Goal: Task Accomplishment & Management: Use online tool/utility

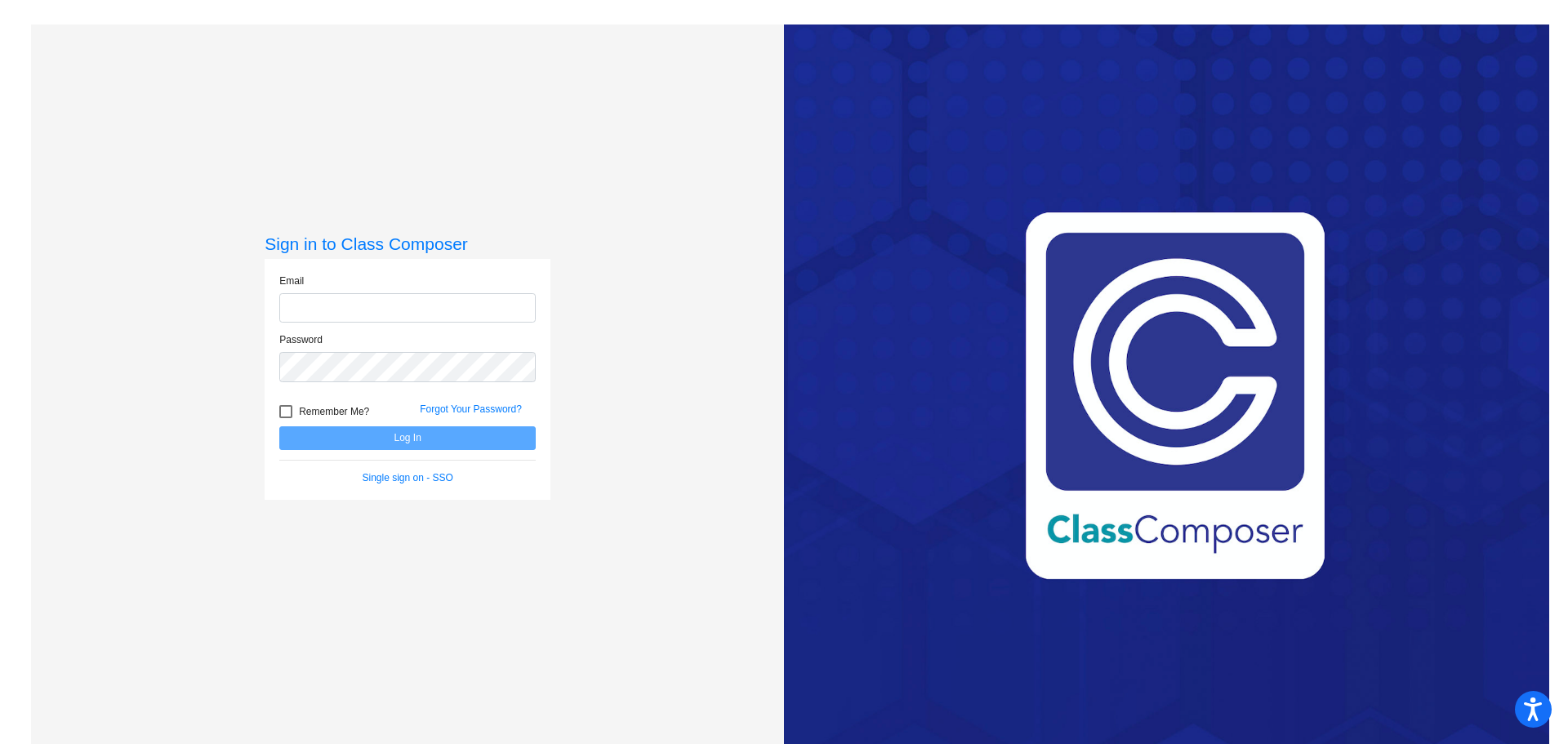
type input "[EMAIL_ADDRESS][DOMAIN_NAME]"
click at [400, 442] on button "Log In" at bounding box center [407, 438] width 257 height 24
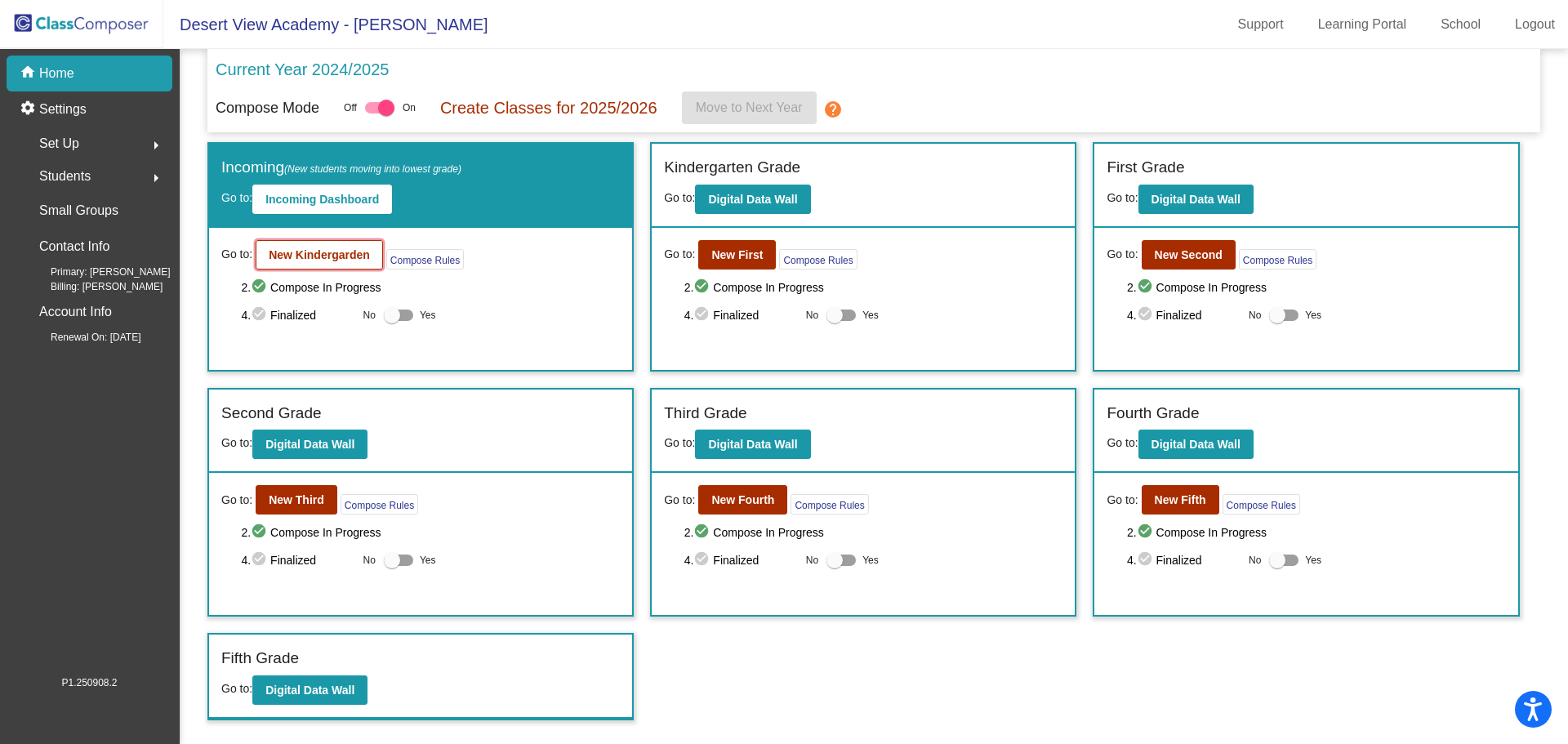
click at [330, 267] on button "New Kindergarden" at bounding box center [319, 255] width 127 height 30
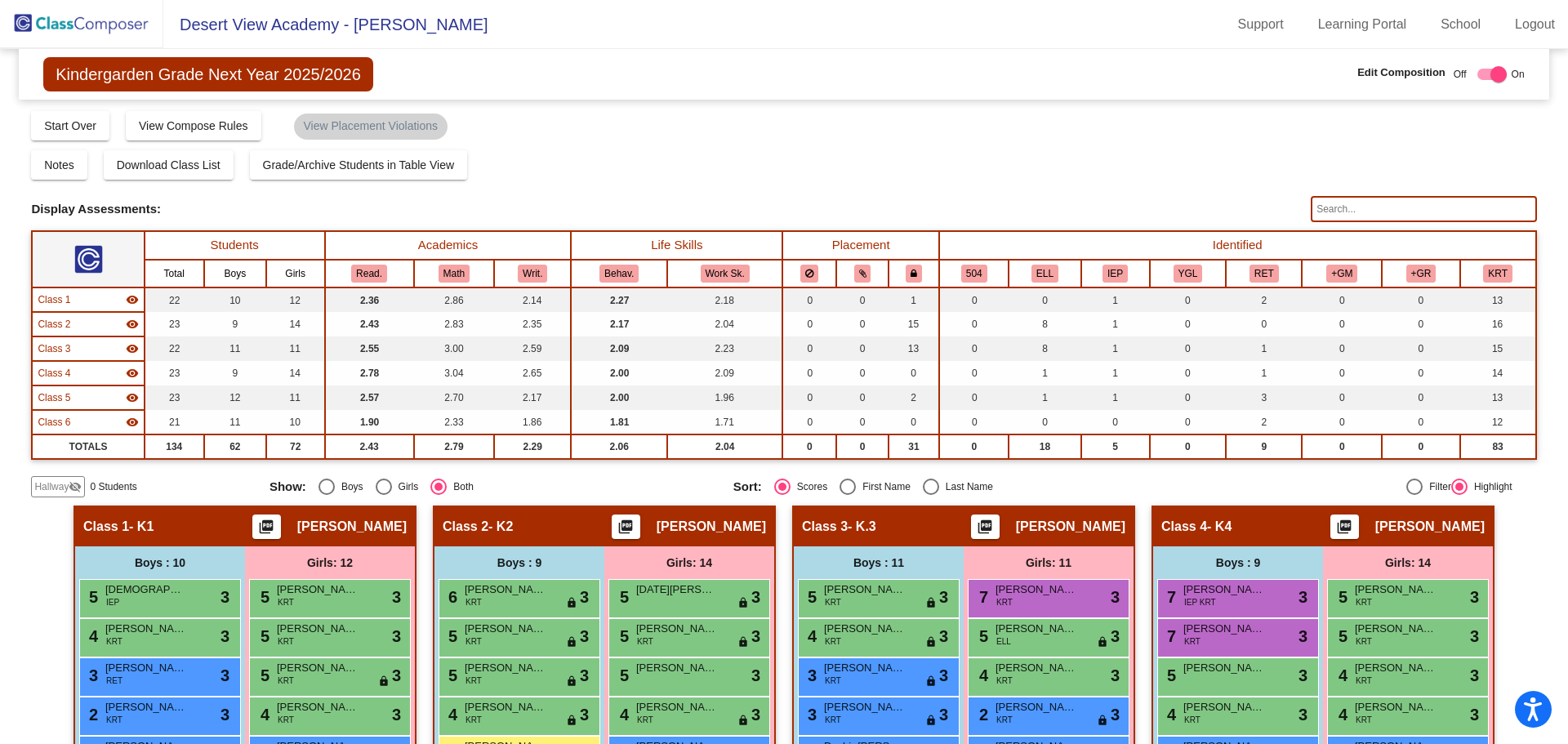
click at [108, 66] on span "Kindergarden Grade Next Year 2025/2026" at bounding box center [208, 75] width 330 height 34
click at [80, 34] on img at bounding box center [81, 24] width 163 height 48
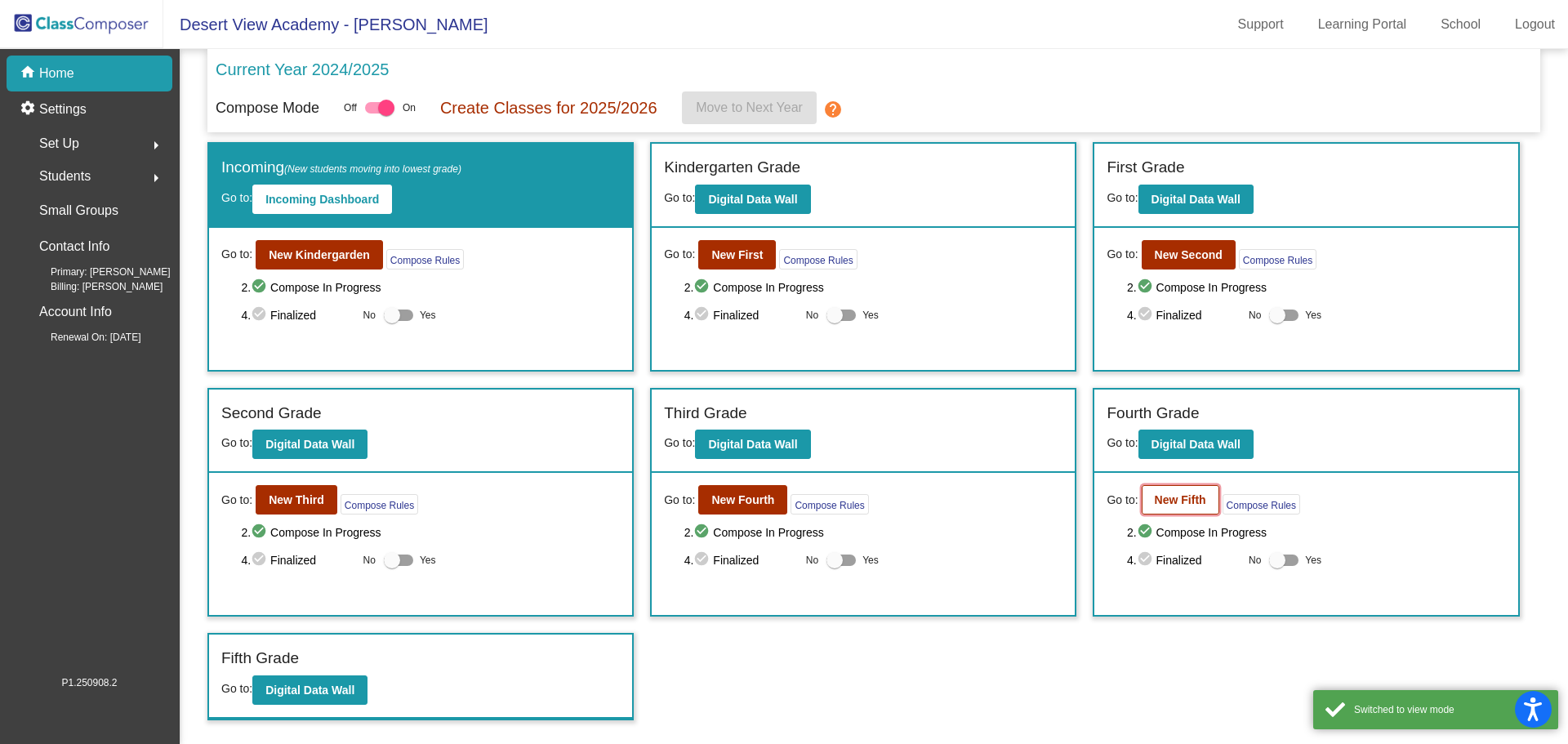
click at [1191, 505] on b "New Fifth" at bounding box center [1181, 500] width 52 height 13
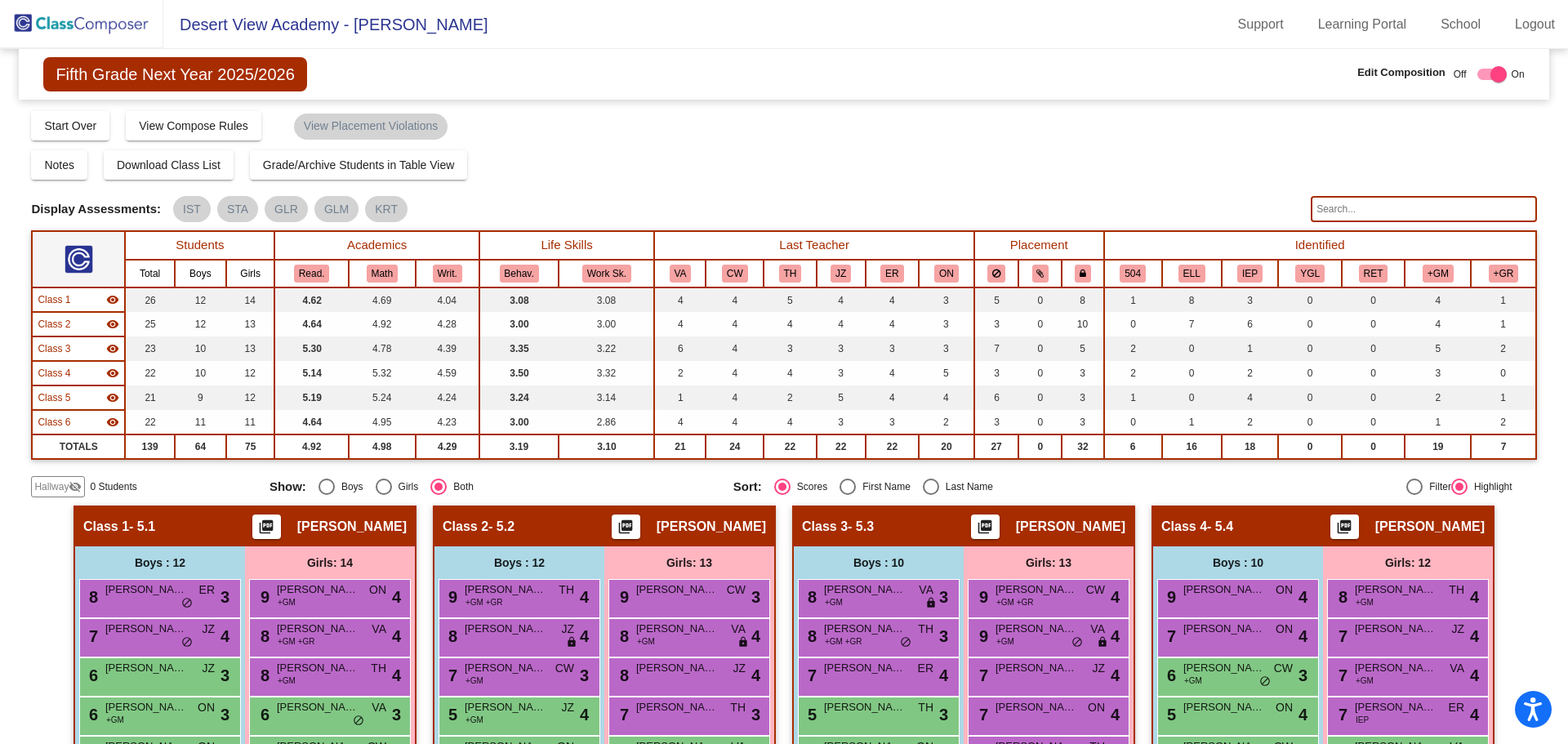
click at [160, 80] on span "Fifth Grade Next Year 2025/2026" at bounding box center [175, 75] width 263 height 34
click at [112, 28] on img at bounding box center [81, 24] width 163 height 48
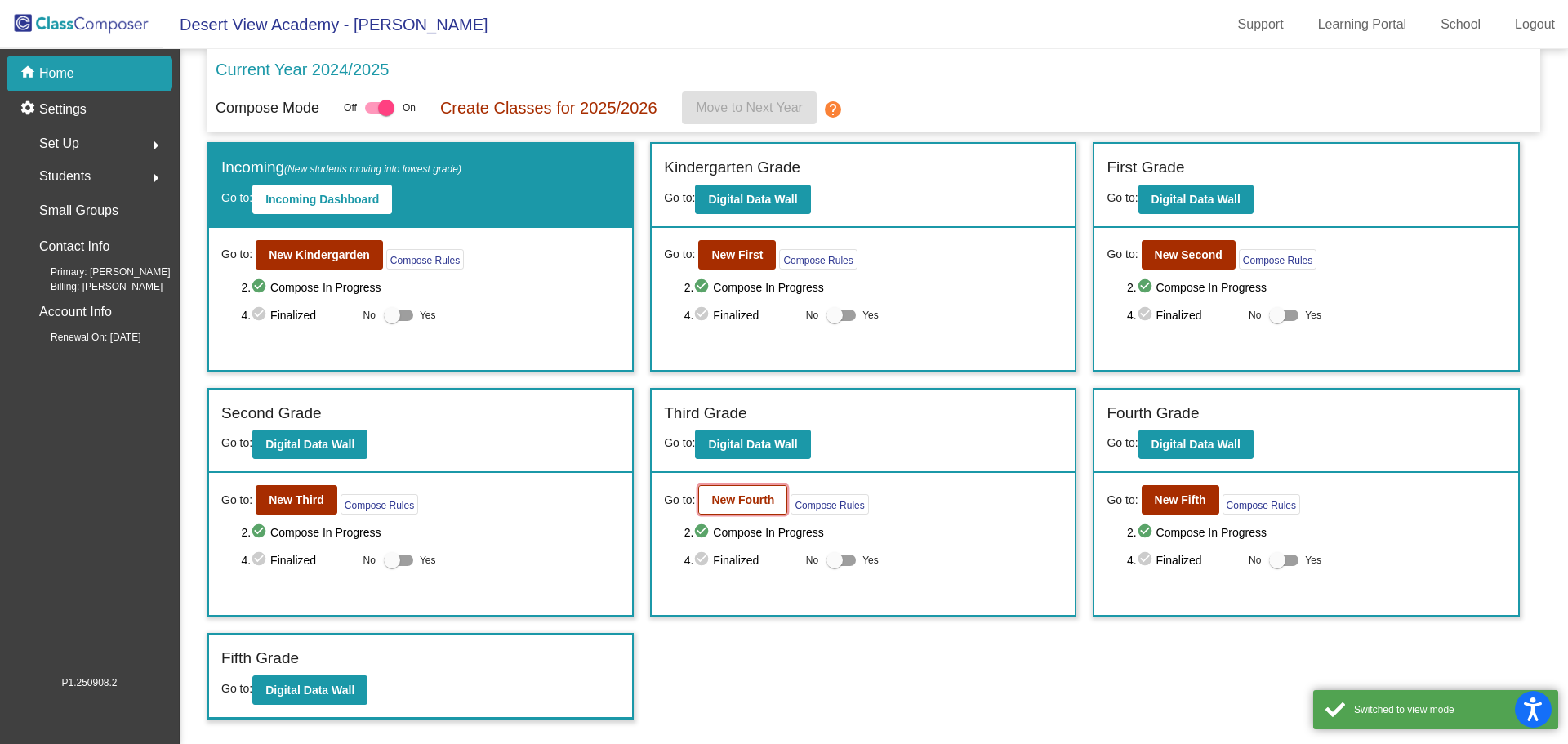
click at [761, 504] on b "New Fourth" at bounding box center [743, 500] width 63 height 13
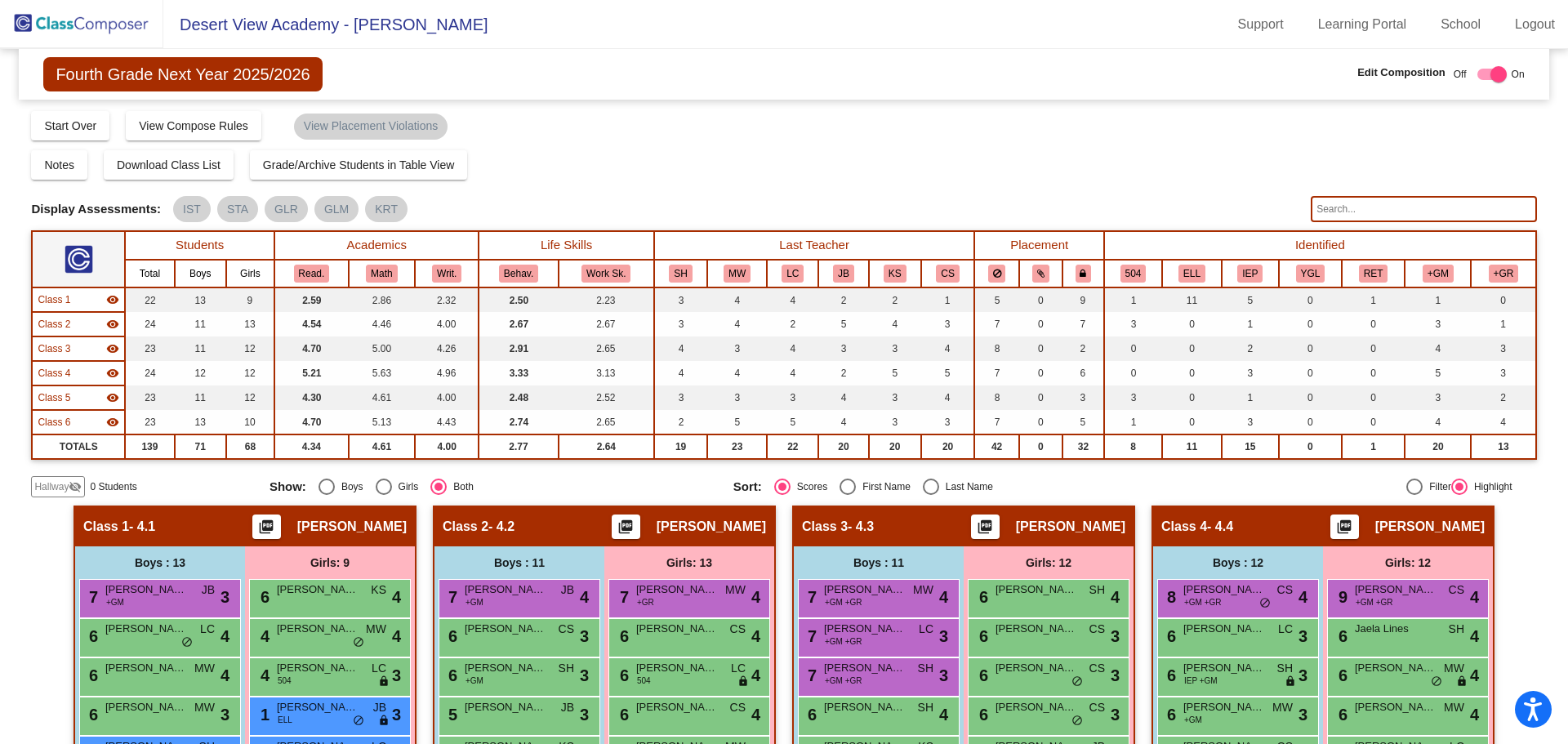
click at [134, 75] on span "Fourth Grade Next Year 2025/2026" at bounding box center [182, 75] width 278 height 34
click at [94, 25] on img at bounding box center [81, 24] width 163 height 48
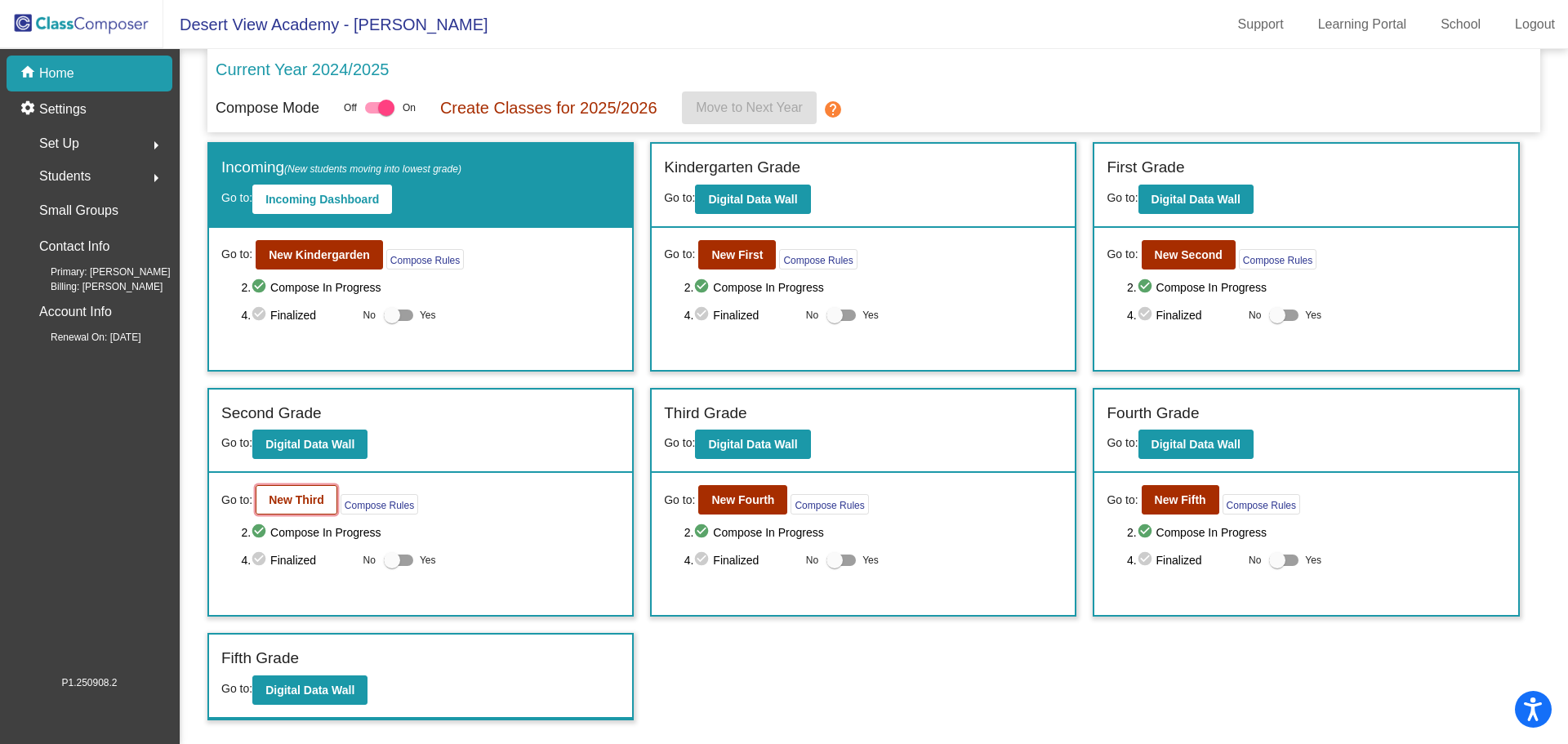
click at [303, 502] on b "New Third" at bounding box center [297, 500] width 56 height 13
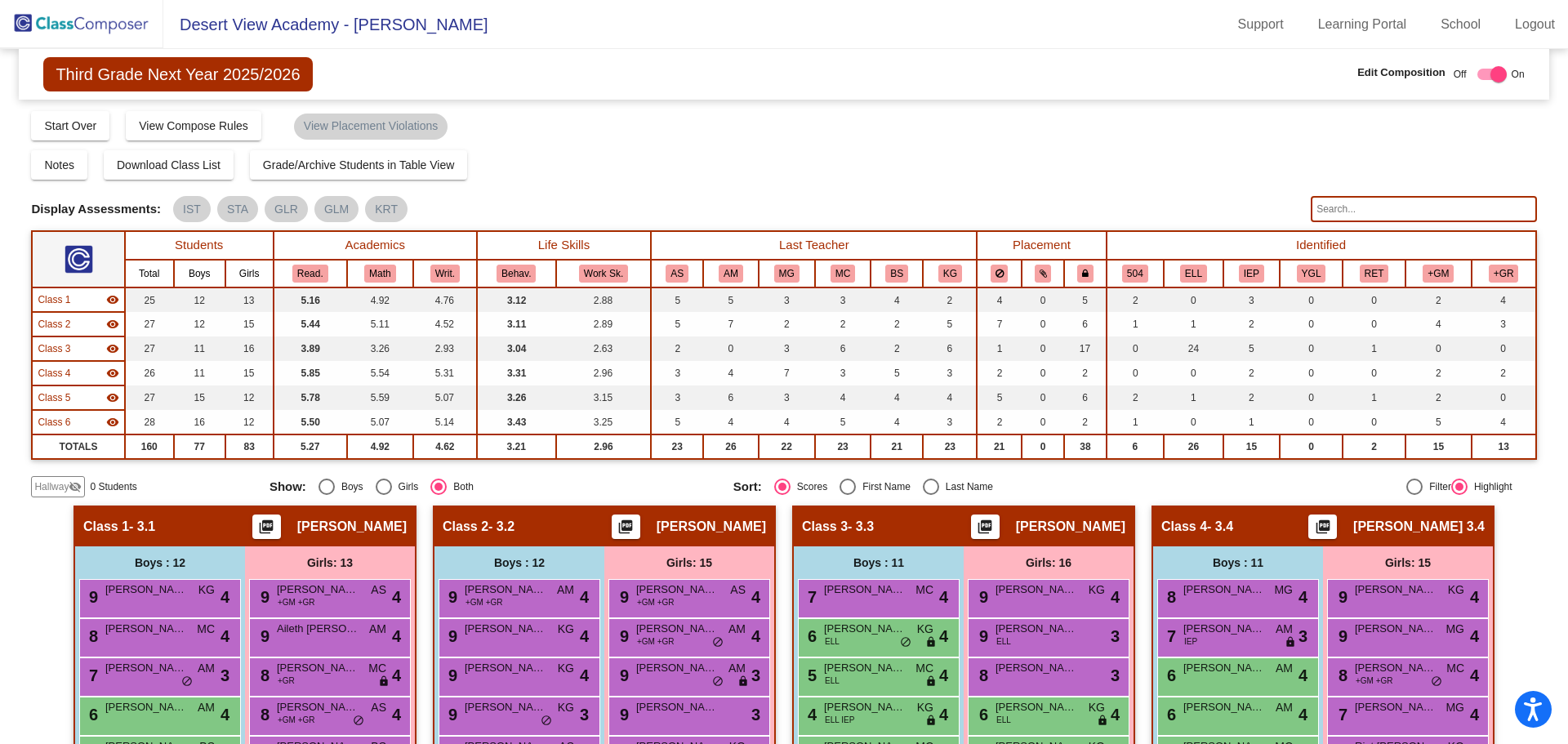
click at [51, 32] on img at bounding box center [81, 24] width 163 height 48
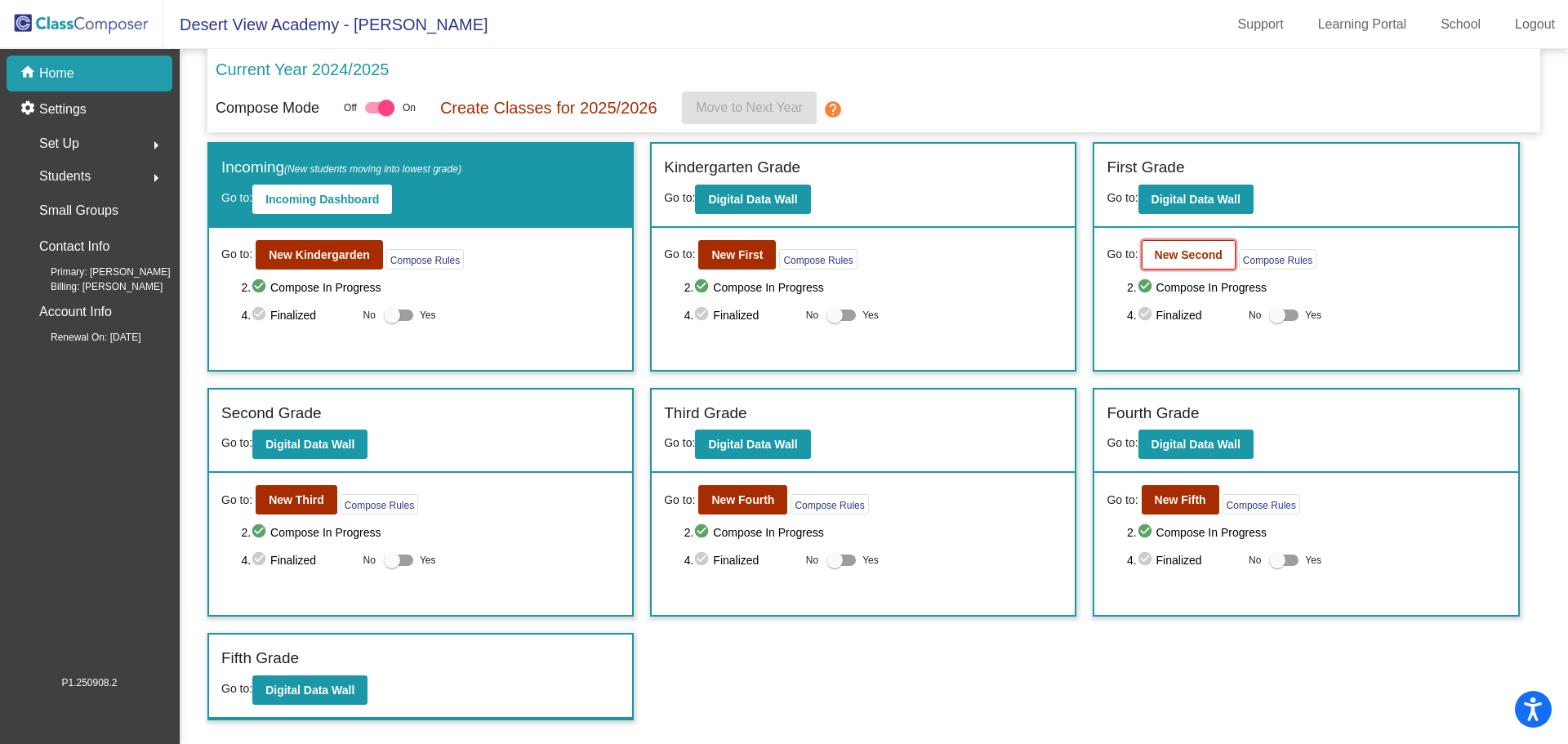
click at [1199, 258] on b "New Second" at bounding box center [1189, 255] width 68 height 13
